Goal: Task Accomplishment & Management: Complete application form

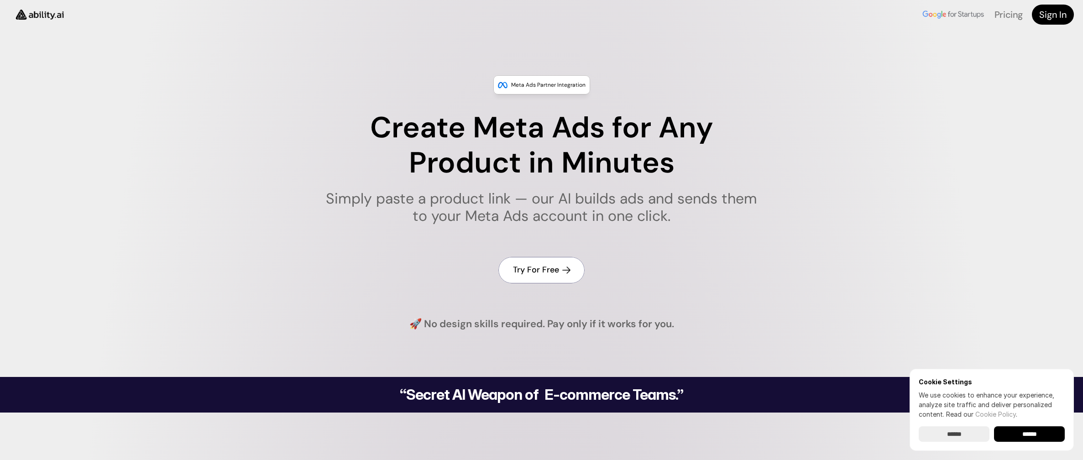
click at [523, 267] on h4 "Try For Free" at bounding box center [536, 269] width 46 height 11
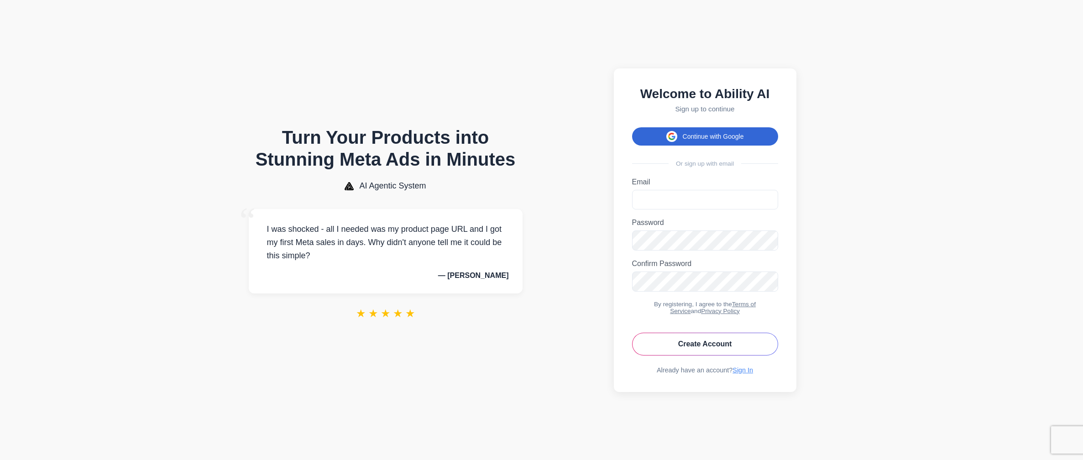
click at [716, 130] on button "Continue with Google" at bounding box center [705, 136] width 146 height 18
